Goal: Feedback & Contribution: Leave review/rating

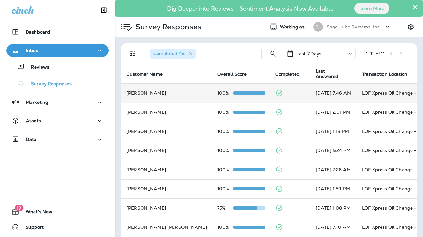
click at [280, 89] on td at bounding box center [290, 92] width 40 height 19
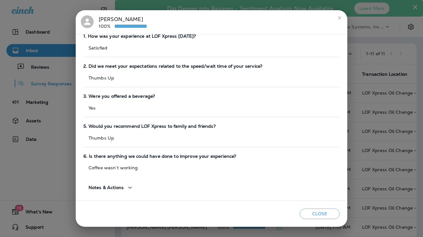
scroll to position [42, 0]
click at [124, 185] on span "Notes & Actions" at bounding box center [106, 187] width 35 height 5
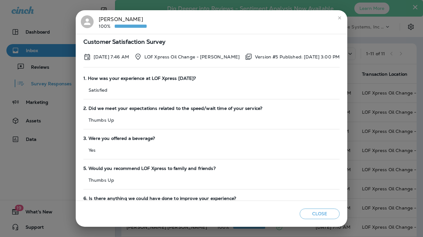
scroll to position [0, 0]
click at [371, 104] on div "[PERSON_NAME] 100% Customer Satisfaction Survey [DATE] 7:46 AM LOF Xpress Oil C…" at bounding box center [211, 118] width 423 height 237
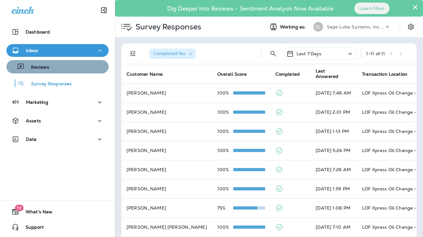
click at [73, 71] on div "Reviews" at bounding box center [57, 67] width 97 height 10
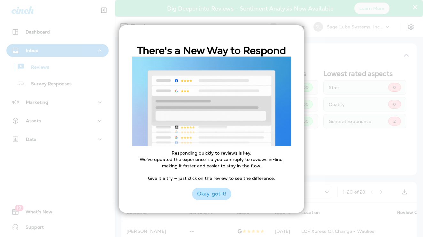
click at [207, 190] on button "Okay, got it!" at bounding box center [211, 194] width 39 height 12
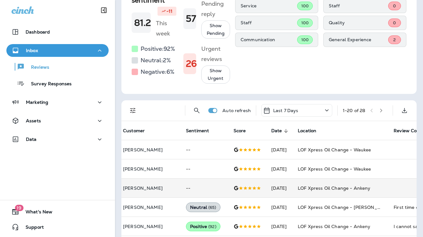
scroll to position [80, 0]
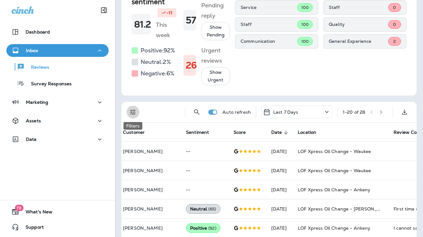
click at [136, 112] on icon "Filters" at bounding box center [133, 112] width 8 height 8
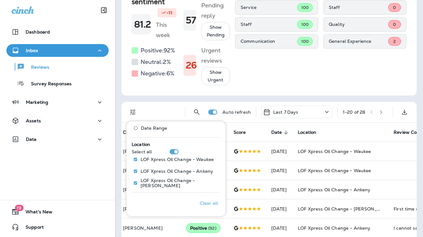
scroll to position [271, 0]
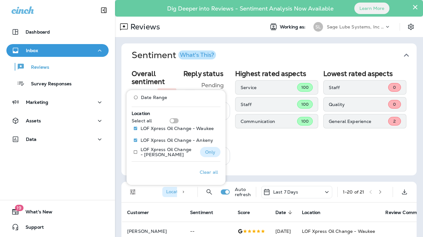
click at [209, 153] on p "Only" at bounding box center [210, 152] width 11 height 5
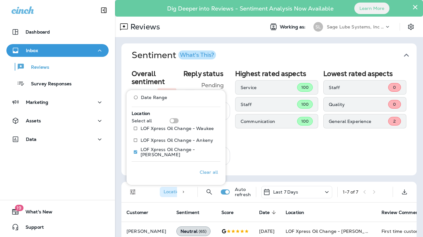
click at [276, 150] on div "Highest rated aspects Service 100 Staff 100 Communication 100" at bounding box center [276, 118] width 83 height 96
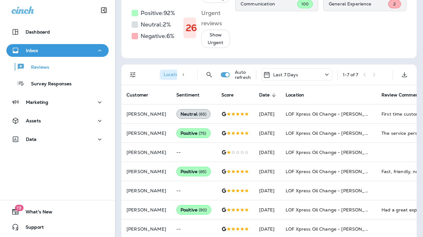
click at [299, 77] on div "Last 7 Days" at bounding box center [296, 74] width 71 height 12
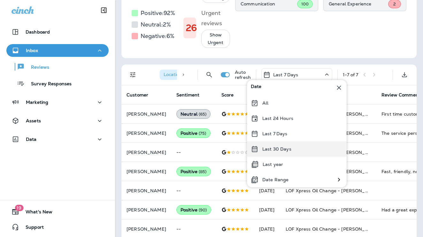
click at [277, 147] on p "Last 30 Days" at bounding box center [276, 149] width 29 height 5
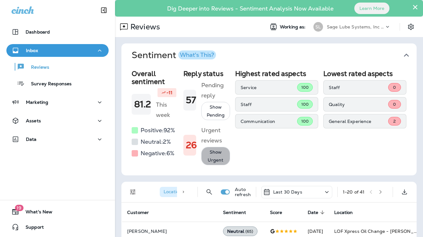
click at [219, 154] on button "Show Urgent" at bounding box center [215, 156] width 29 height 18
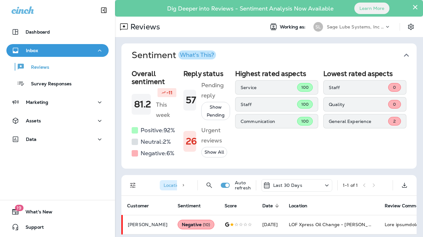
click at [215, 151] on button "Show All" at bounding box center [214, 152] width 26 height 11
